Goal: Navigation & Orientation: Find specific page/section

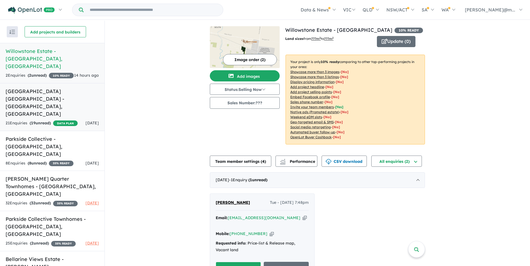
click at [59, 88] on h5 "[GEOGRAPHIC_DATA] [GEOGRAPHIC_DATA] - [GEOGRAPHIC_DATA] , [GEOGRAPHIC_DATA]" at bounding box center [52, 103] width 93 height 30
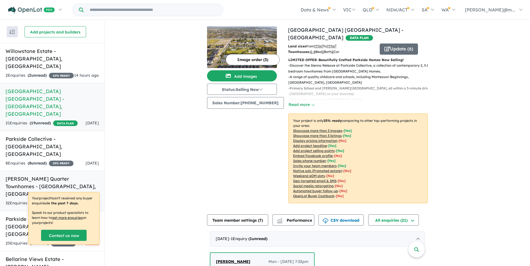
click at [28, 175] on h5 "[PERSON_NAME] Quarter Townhomes - [GEOGRAPHIC_DATA][PERSON_NAME][GEOGRAPHIC_DAT…" at bounding box center [52, 186] width 93 height 23
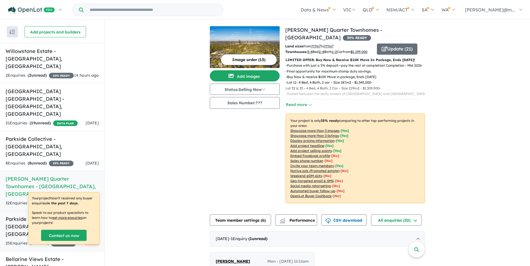
click at [17, 216] on h5 "Parkside Collective Townhomes - [GEOGRAPHIC_DATA] , [GEOGRAPHIC_DATA]" at bounding box center [52, 227] width 93 height 23
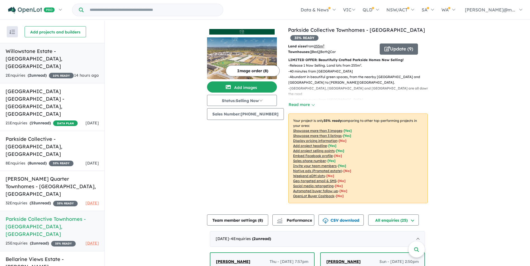
click at [42, 56] on link "Willowstone Estate - [GEOGRAPHIC_DATA] , [GEOGRAPHIC_DATA] 2 Enquir ies ( 2 unr…" at bounding box center [52, 63] width 104 height 40
